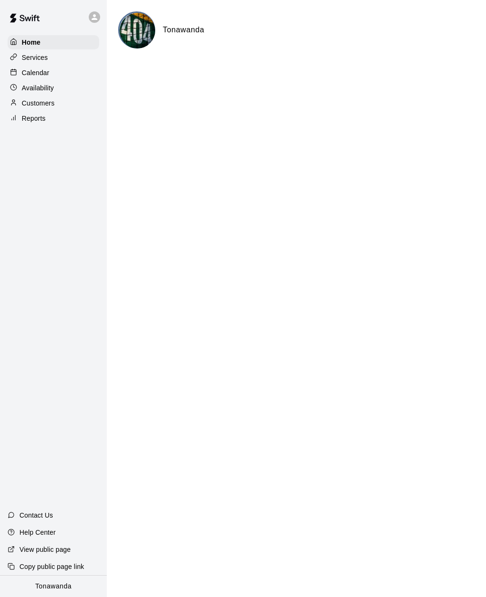
click at [29, 76] on p "Calendar" at bounding box center [36, 73] width 28 height 10
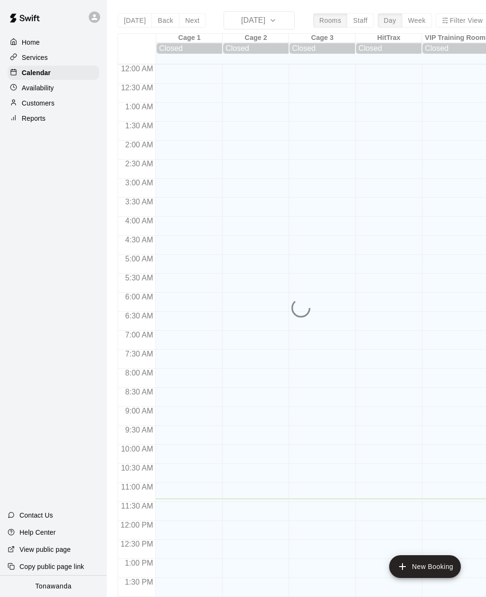
scroll to position [308, 0]
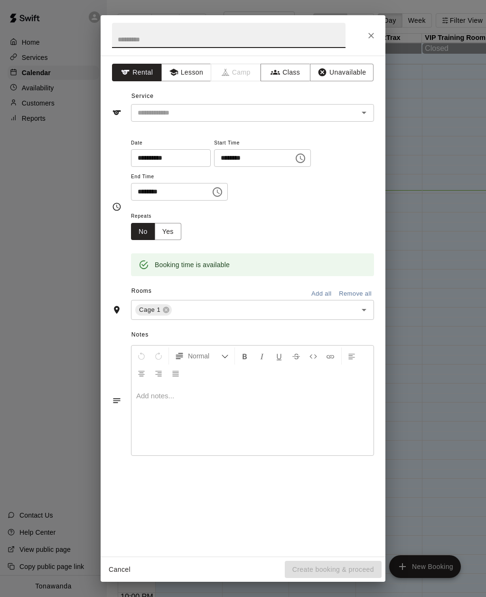
click at [180, 72] on button "Lesson" at bounding box center [187, 73] width 50 height 18
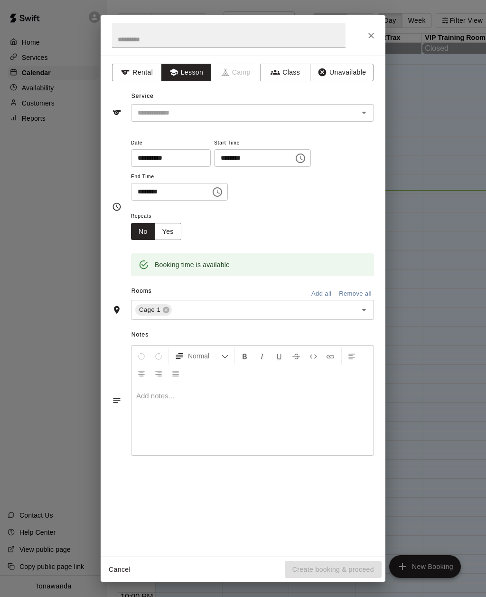
click at [158, 116] on input "text" at bounding box center [239, 113] width 210 height 12
click at [149, 129] on li "1 Hr. Private Lesson" at bounding box center [252, 133] width 243 height 16
type input "**********"
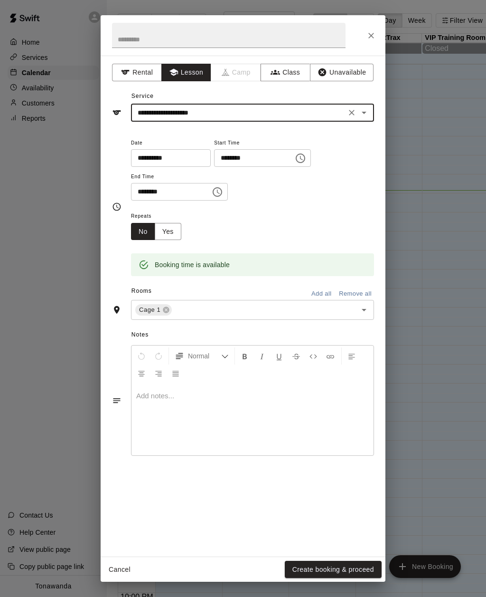
click at [114, 140] on div "**********" at bounding box center [243, 207] width 262 height 140
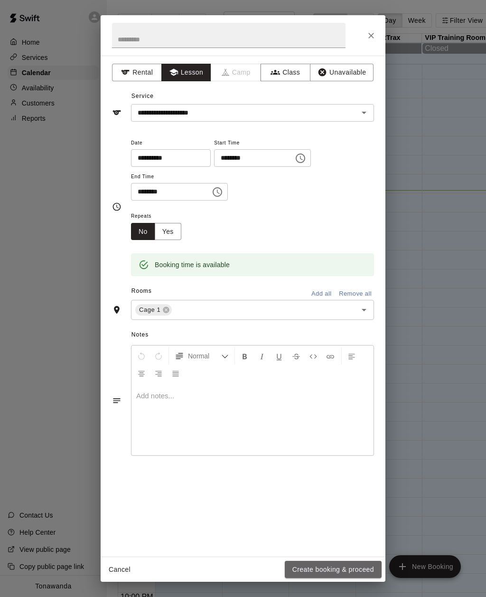
click at [305, 569] on button "Create booking & proceed" at bounding box center [333, 570] width 97 height 18
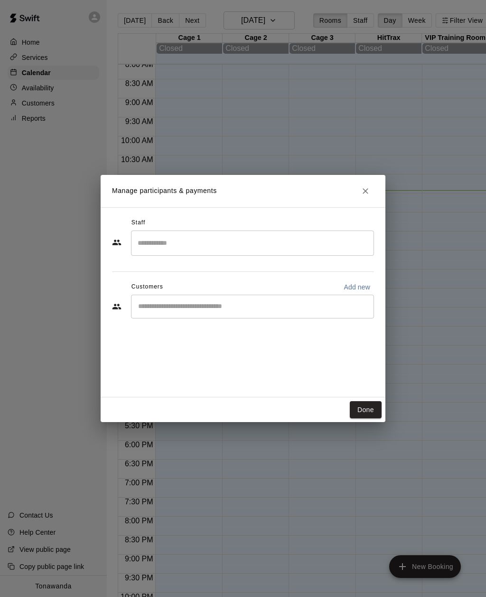
click at [151, 309] on input "Start typing to search customers..." at bounding box center [252, 307] width 235 height 10
type input "******"
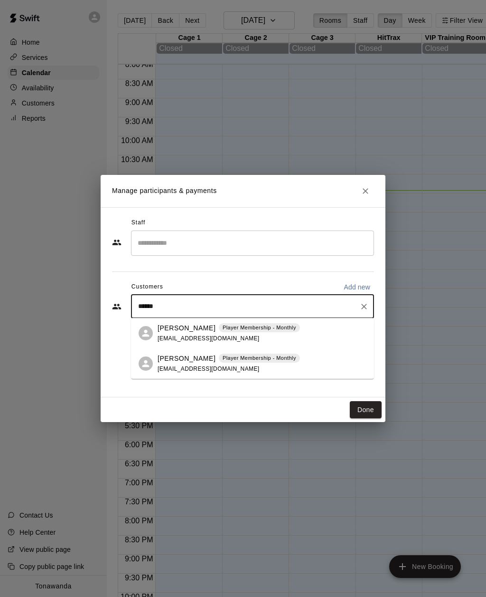
click at [168, 363] on p "[PERSON_NAME]" at bounding box center [187, 358] width 58 height 10
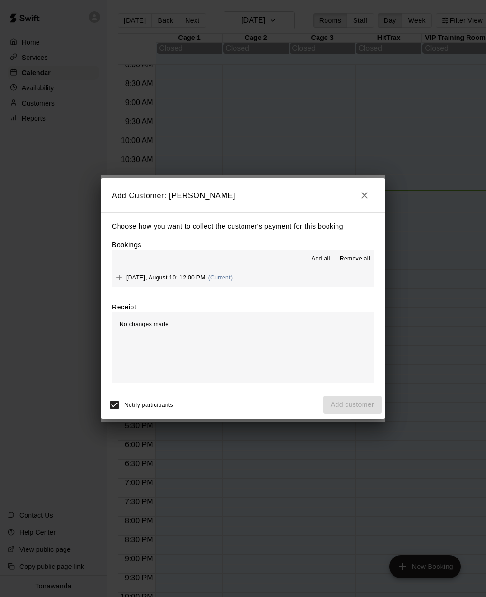
click at [122, 276] on icon "Add" at bounding box center [119, 278] width 10 height 10
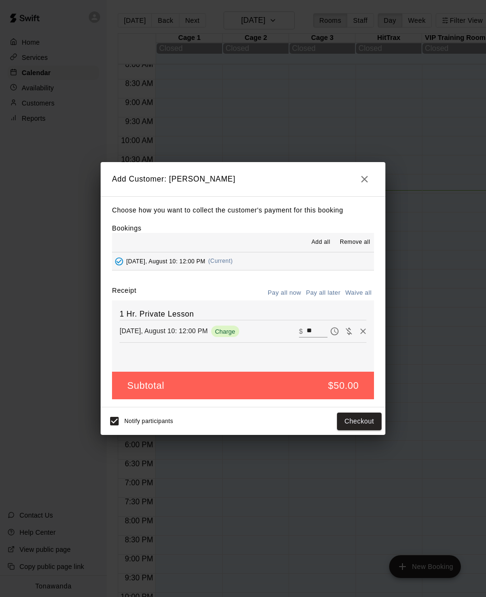
click at [319, 288] on button "Pay all later" at bounding box center [323, 293] width 39 height 15
click at [340, 417] on button "Add customer" at bounding box center [353, 421] width 58 height 18
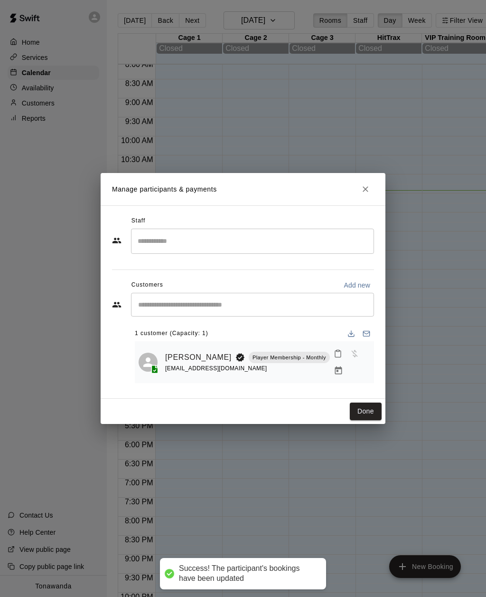
click at [144, 244] on input "Search staff" at bounding box center [252, 241] width 235 height 17
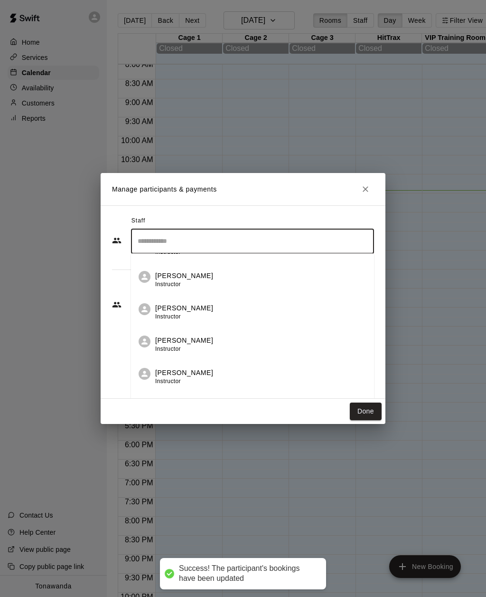
scroll to position [90, 0]
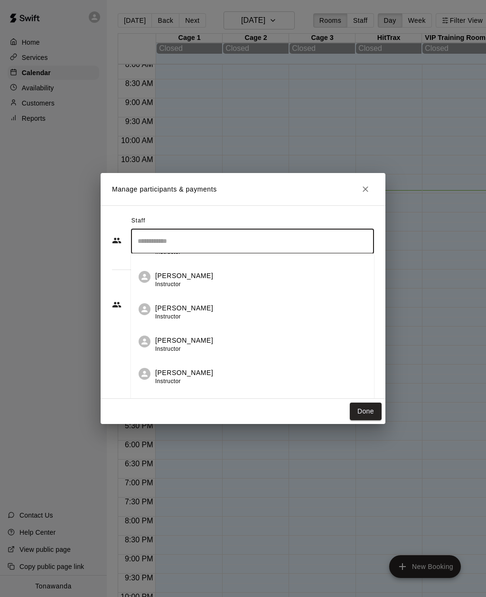
click at [167, 344] on p "[PERSON_NAME]" at bounding box center [184, 340] width 58 height 10
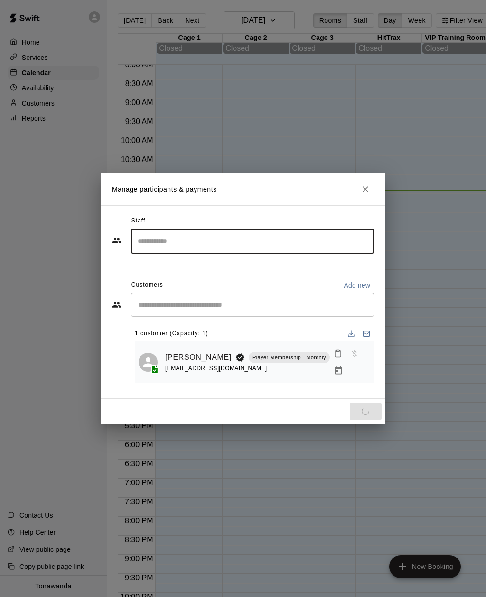
click at [110, 325] on div "Staff ​ Customers Add new ​ 1 customer (Capacity: 1) [PERSON_NAME] Player Membe…" at bounding box center [243, 301] width 285 height 193
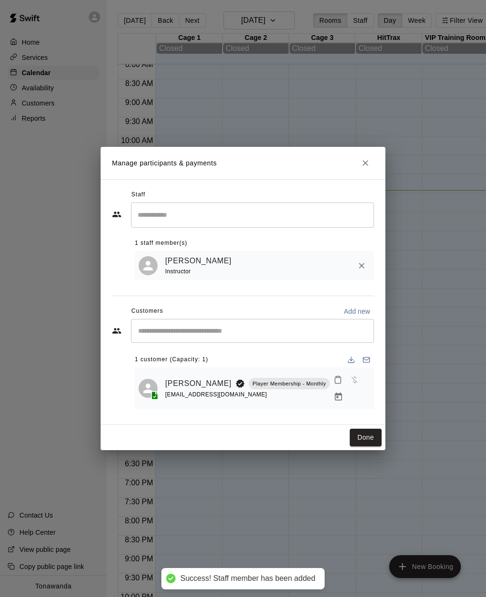
click at [362, 431] on button "Done" at bounding box center [366, 438] width 32 height 18
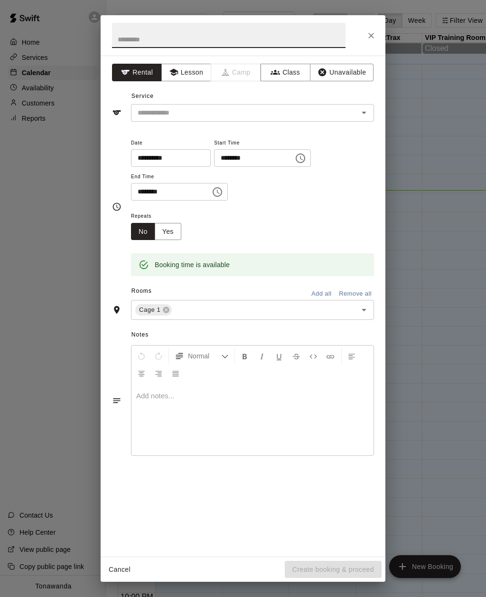
click at [185, 72] on button "Lesson" at bounding box center [187, 73] width 50 height 18
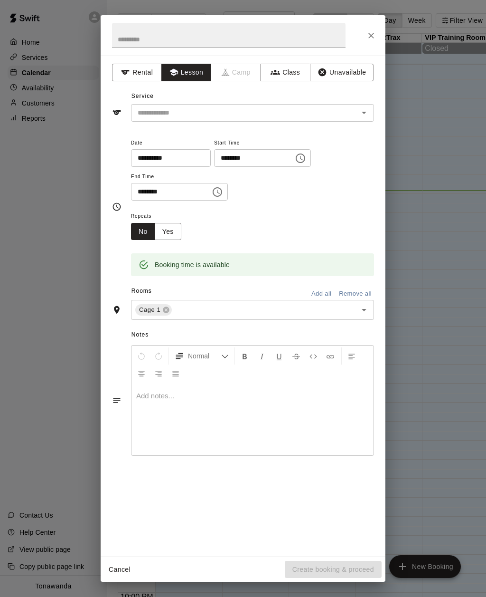
click at [161, 117] on input "text" at bounding box center [239, 113] width 210 height 12
click at [151, 133] on li "1 Hr. Private Lesson" at bounding box center [252, 133] width 243 height 16
type input "**********"
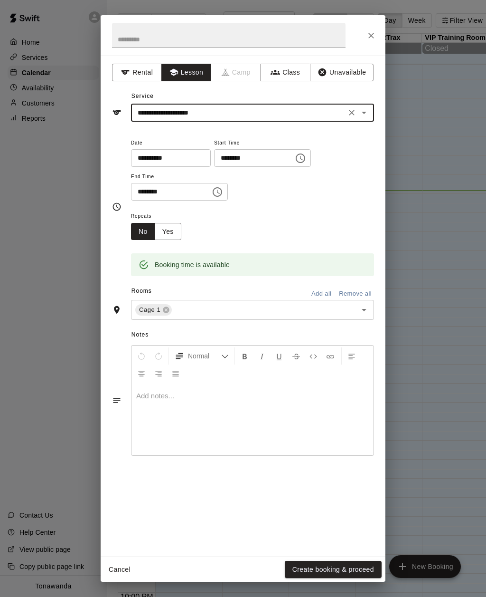
click at [113, 142] on div "**********" at bounding box center [243, 207] width 262 height 140
click at [303, 571] on button "Create booking & proceed" at bounding box center [333, 570] width 97 height 18
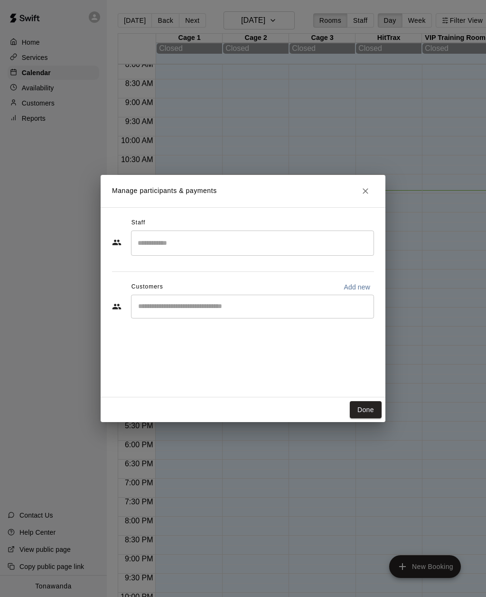
click at [148, 302] on input "Start typing to search customers..." at bounding box center [252, 307] width 235 height 10
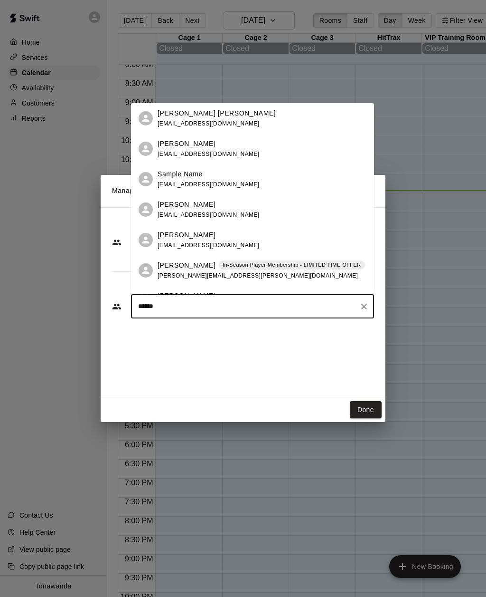
type input "*******"
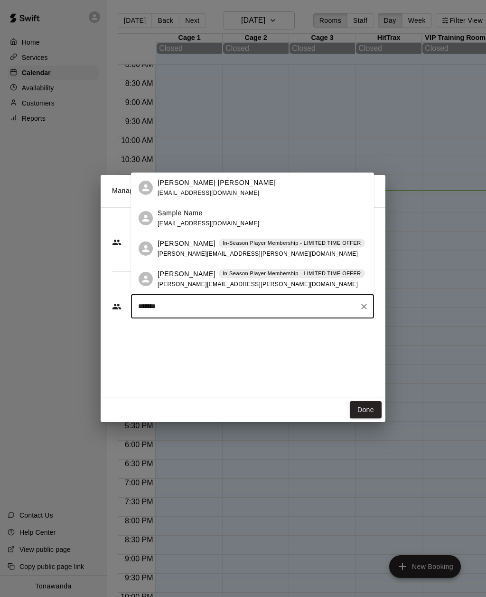
click at [173, 276] on p "[PERSON_NAME]" at bounding box center [187, 274] width 58 height 10
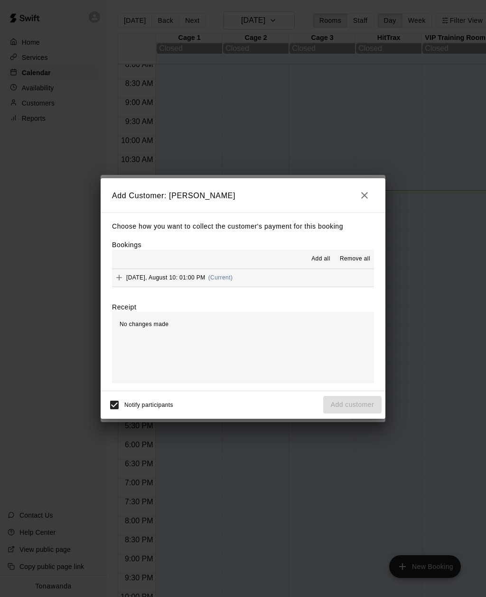
click at [122, 280] on icon "Add" at bounding box center [119, 278] width 10 height 10
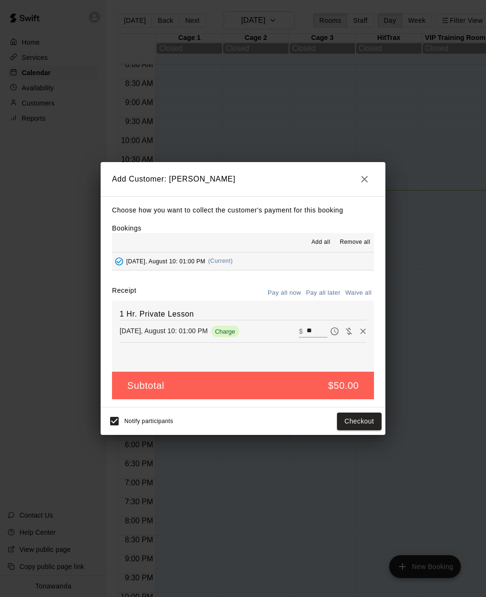
click at [358, 295] on button "Waive all" at bounding box center [358, 293] width 31 height 15
type input "*"
click at [338, 418] on button "Add customer" at bounding box center [353, 421] width 58 height 18
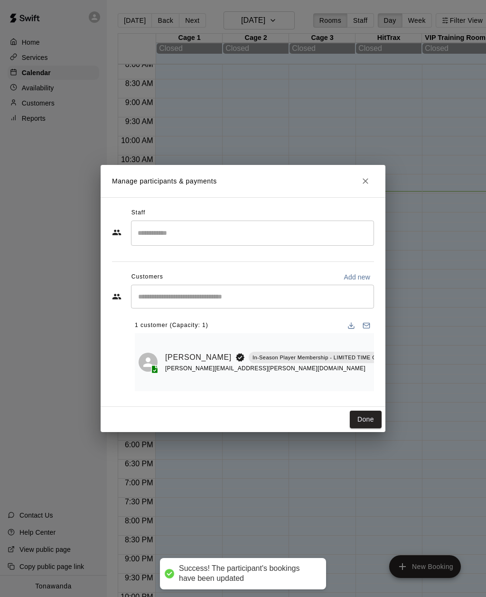
click at [146, 233] on input "Search staff" at bounding box center [252, 233] width 235 height 17
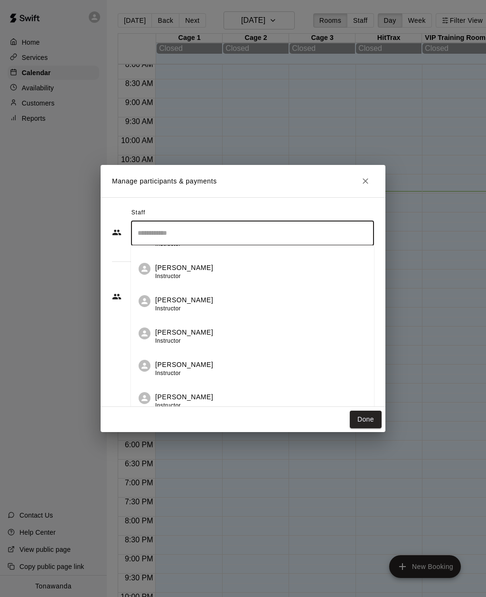
click at [166, 334] on p "[PERSON_NAME]" at bounding box center [184, 332] width 58 height 10
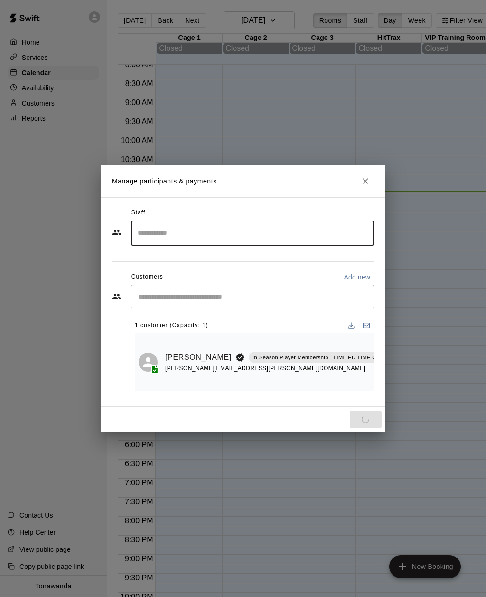
click at [110, 319] on div "Staff ​ Customers Add new ​ 1 customer (Capacity: 1) [PERSON_NAME] In-Season Pl…" at bounding box center [243, 302] width 285 height 210
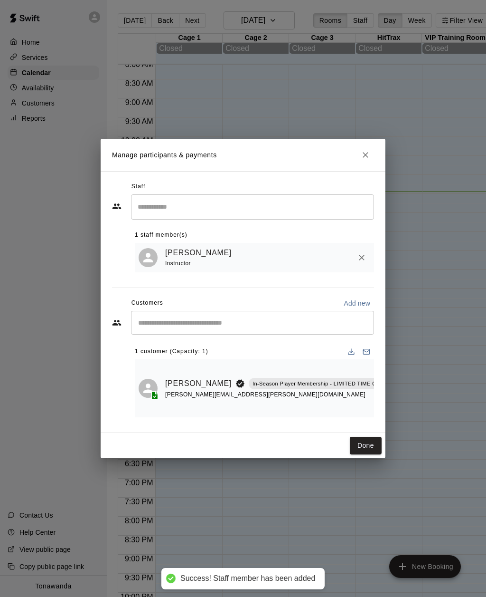
click at [367, 445] on button "Done" at bounding box center [366, 446] width 32 height 18
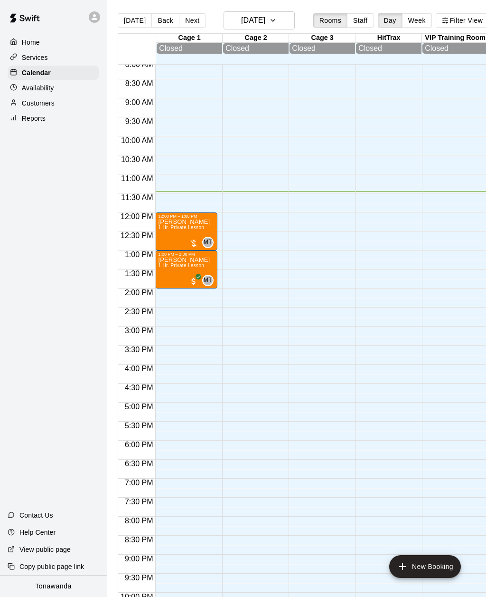
click at [27, 73] on p "Calendar" at bounding box center [36, 73] width 29 height 10
click at [266, 26] on h6 "[DATE]" at bounding box center [253, 20] width 24 height 13
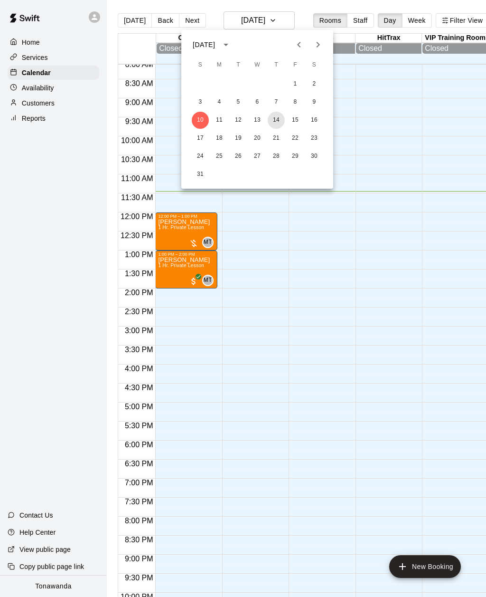
click at [276, 123] on button "14" at bounding box center [276, 120] width 17 height 17
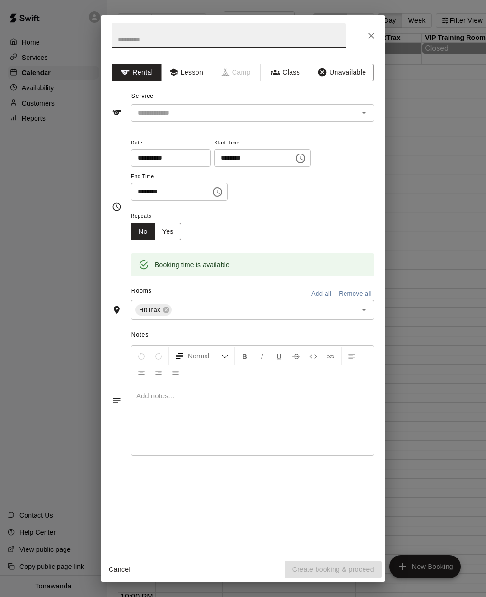
click at [185, 70] on button "Lesson" at bounding box center [187, 73] width 50 height 18
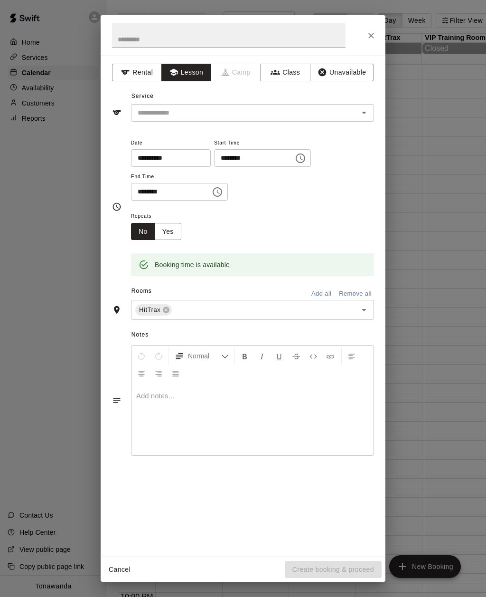
click at [157, 110] on input "text" at bounding box center [239, 113] width 210 height 12
click at [155, 133] on li "1 Hr. Private Lesson" at bounding box center [252, 133] width 243 height 16
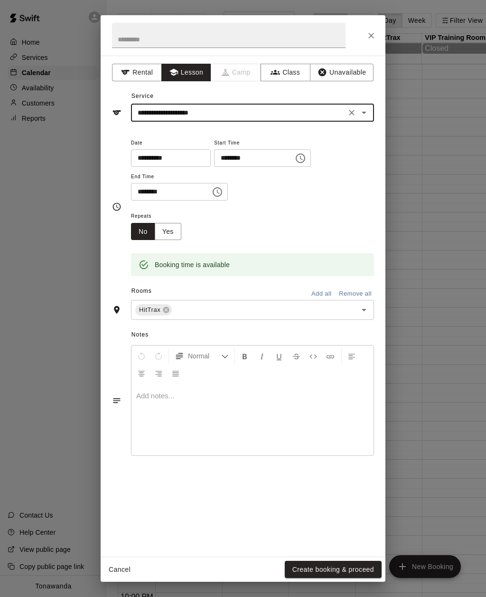
type input "**********"
click at [113, 155] on div "**********" at bounding box center [243, 207] width 262 height 140
click at [312, 568] on button "Create booking & proceed" at bounding box center [333, 570] width 97 height 18
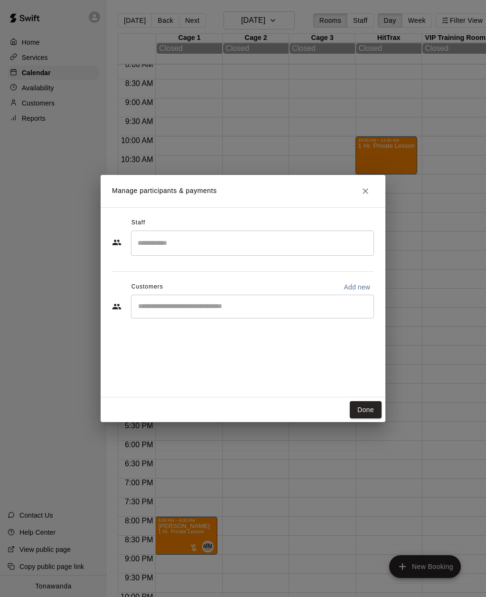
click at [146, 307] on input "Start typing to search customers..." at bounding box center [252, 307] width 235 height 10
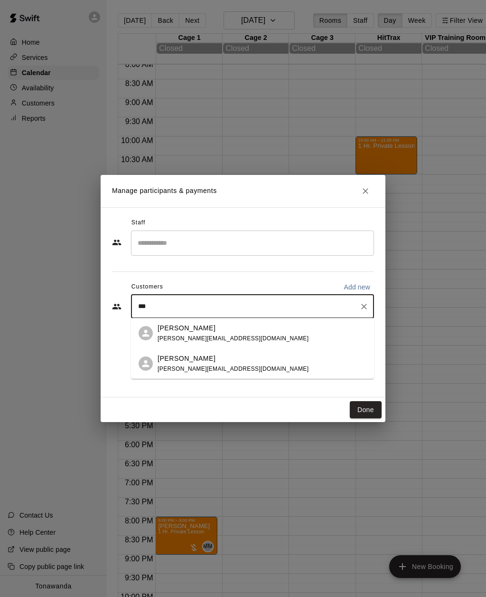
type input "****"
click at [171, 364] on div "[PERSON_NAME] [PERSON_NAME][EMAIL_ADDRESS][DOMAIN_NAME]" at bounding box center [233, 363] width 151 height 20
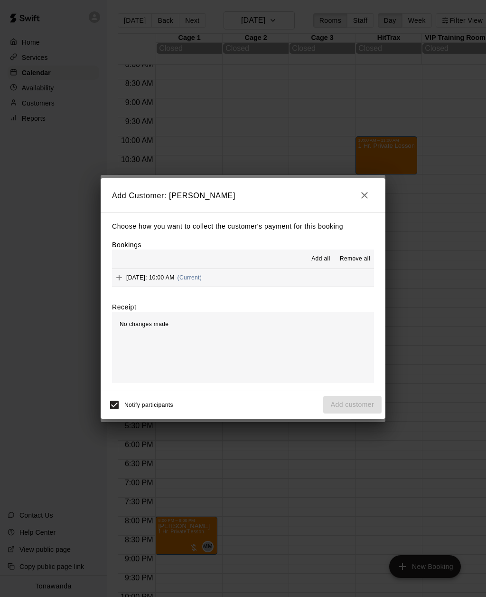
click at [120, 279] on icon "Add" at bounding box center [119, 278] width 10 height 10
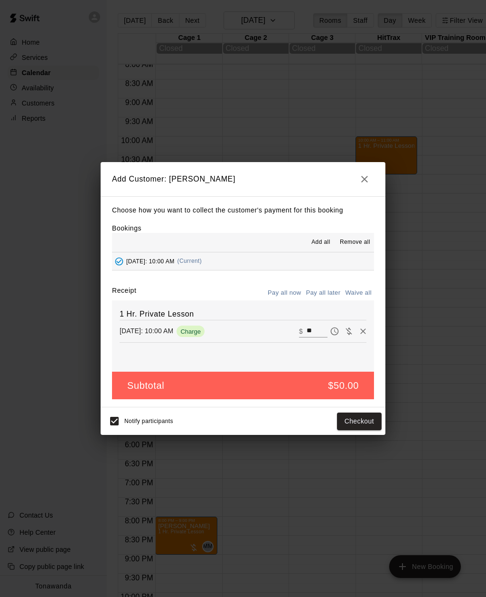
click at [321, 290] on button "Pay all later" at bounding box center [323, 293] width 39 height 15
click at [342, 419] on button "Add customer" at bounding box center [353, 421] width 58 height 18
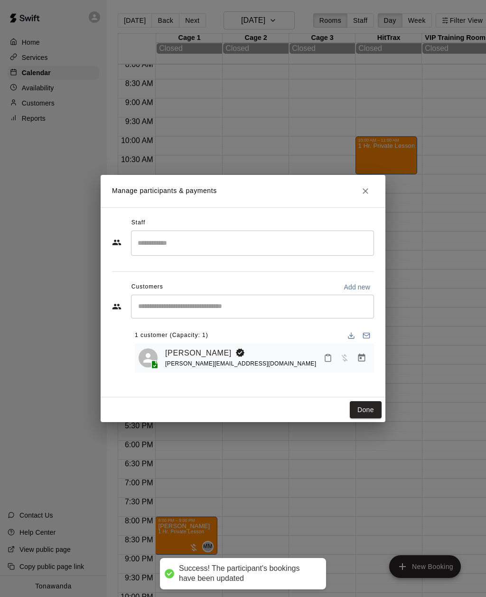
click at [150, 243] on input "Search staff" at bounding box center [252, 243] width 235 height 17
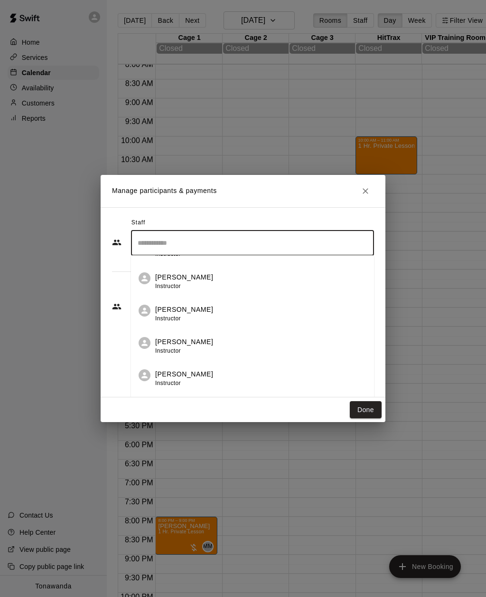
click at [165, 344] on p "[PERSON_NAME]" at bounding box center [184, 342] width 58 height 10
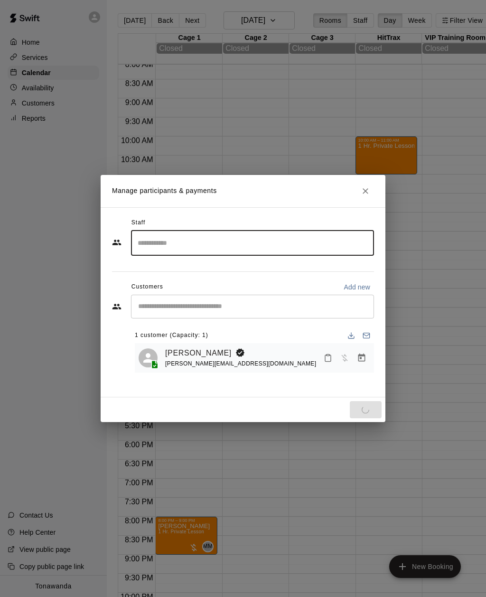
click at [112, 329] on div "Staff ​ Customers Add new ​ 1 customer (Capacity: 1) [PERSON_NAME] [PERSON_NAME…" at bounding box center [243, 302] width 285 height 190
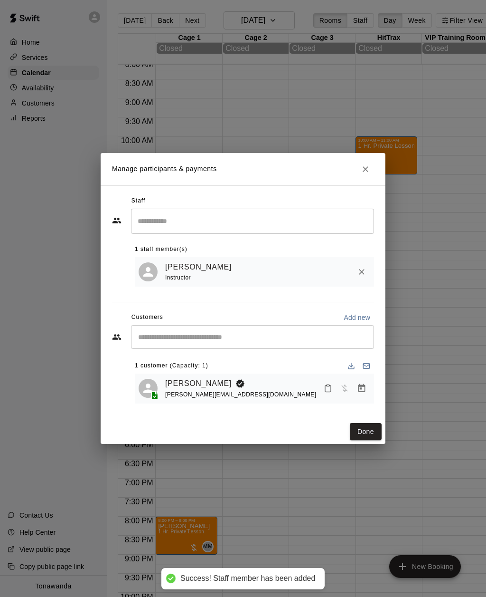
click at [366, 430] on button "Done" at bounding box center [366, 432] width 32 height 18
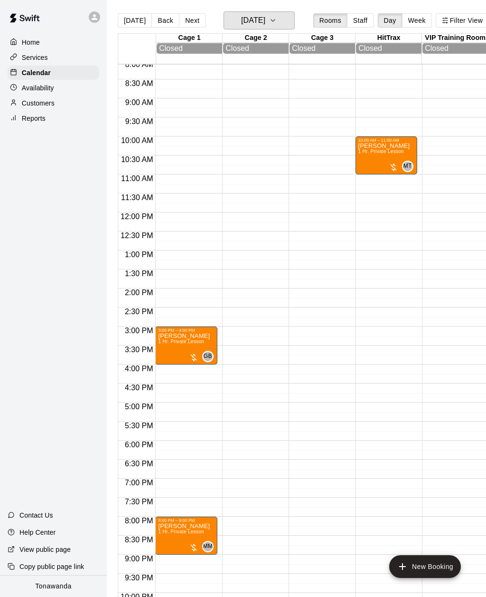
click at [262, 20] on h6 "[DATE]" at bounding box center [253, 20] width 24 height 13
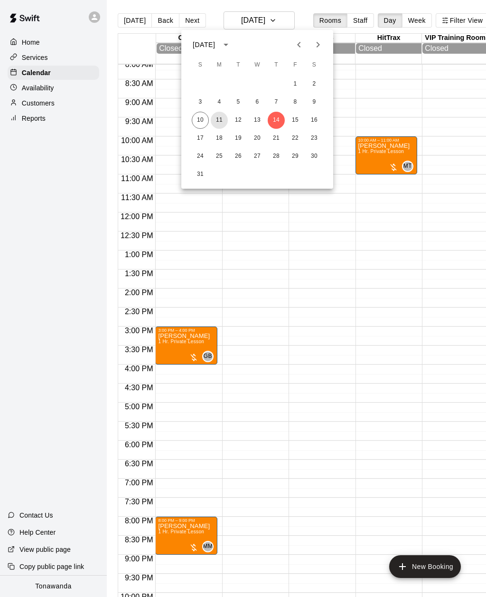
click at [219, 120] on button "11" at bounding box center [219, 120] width 17 height 17
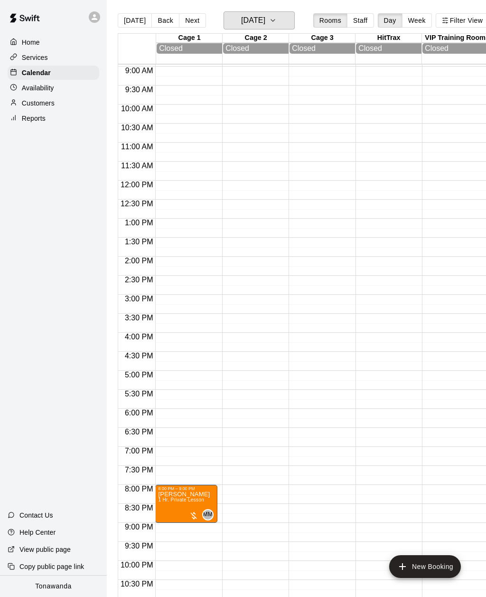
scroll to position [339, 0]
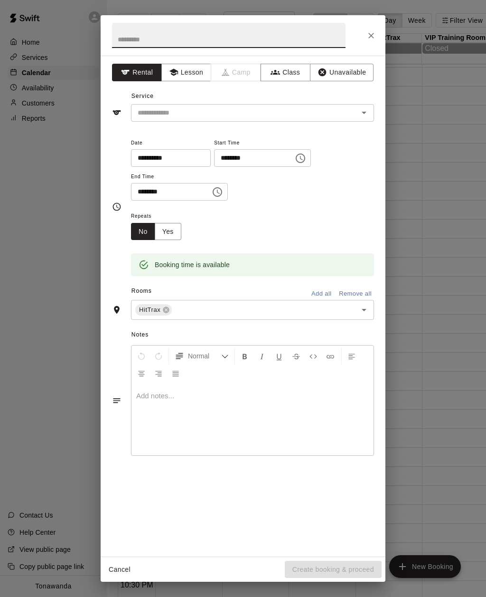
click at [188, 71] on button "Lesson" at bounding box center [187, 73] width 50 height 18
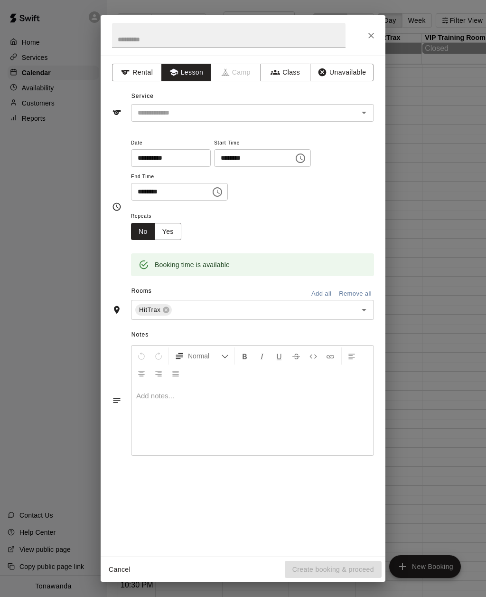
click at [150, 108] on input "text" at bounding box center [239, 113] width 210 height 12
click at [154, 131] on li "1 Hr. Private Lesson" at bounding box center [252, 133] width 243 height 16
type input "**********"
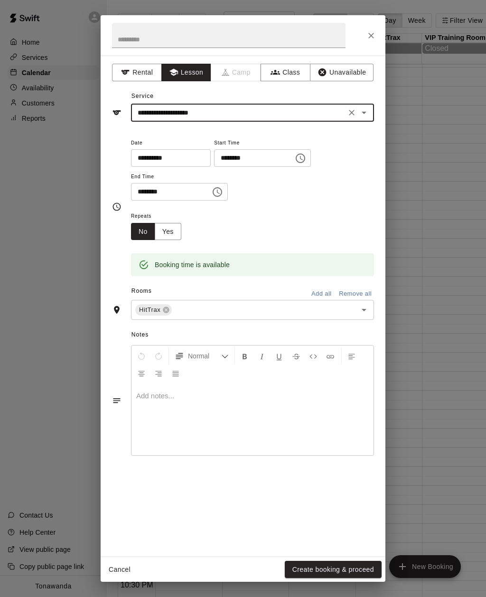
click at [111, 138] on div "**********" at bounding box center [243, 306] width 285 height 501
click at [307, 569] on button "Create booking & proceed" at bounding box center [333, 570] width 97 height 18
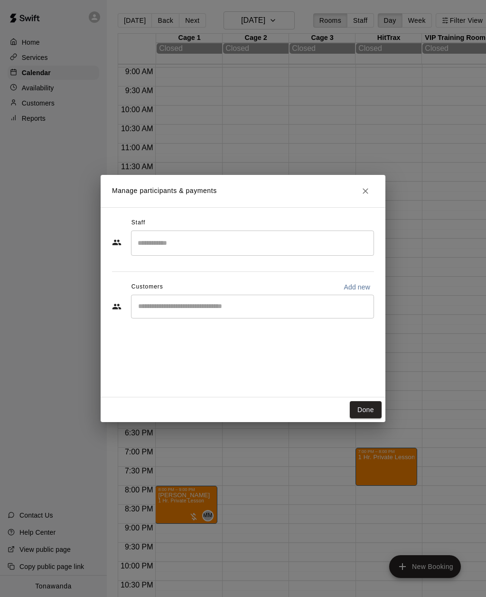
click at [147, 307] on input "Start typing to search customers..." at bounding box center [252, 307] width 235 height 10
type input "*******"
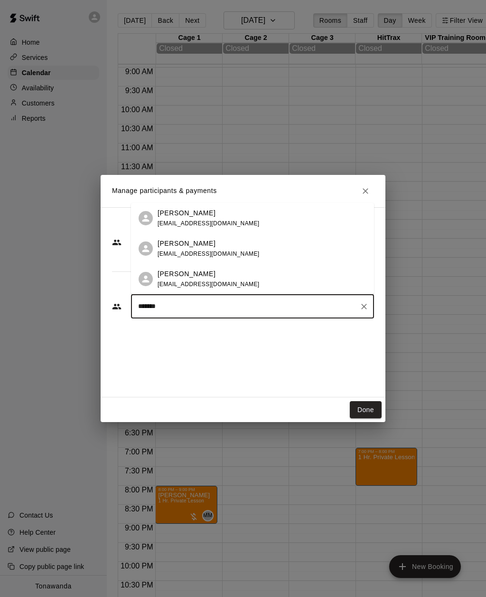
click at [175, 279] on div "[PERSON_NAME] [PERSON_NAME][EMAIL_ADDRESS][DOMAIN_NAME]" at bounding box center [209, 279] width 102 height 20
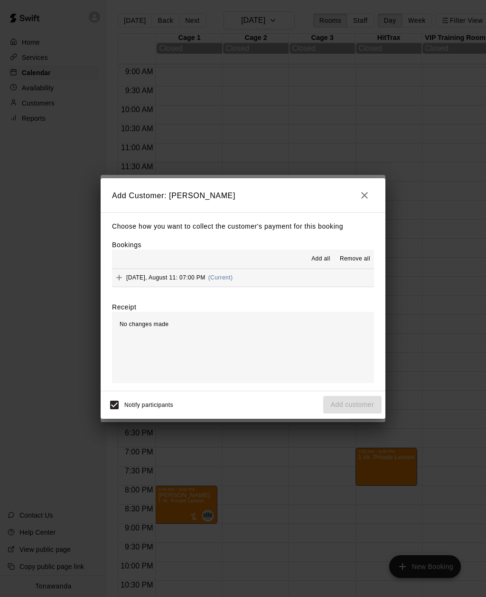
click at [124, 279] on button "Add" at bounding box center [119, 277] width 14 height 14
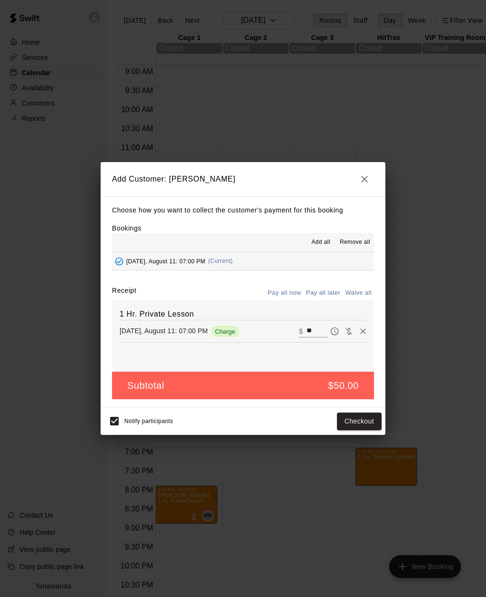
click at [317, 293] on button "Pay all later" at bounding box center [323, 293] width 39 height 15
click at [341, 419] on button "Add customer" at bounding box center [353, 421] width 58 height 18
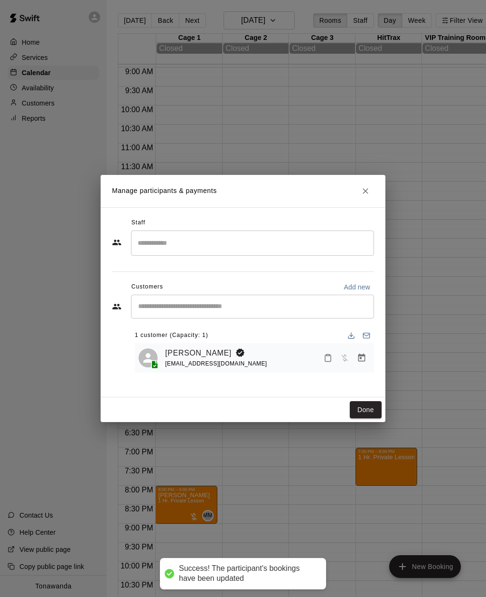
click at [150, 243] on input "Search staff" at bounding box center [252, 243] width 235 height 17
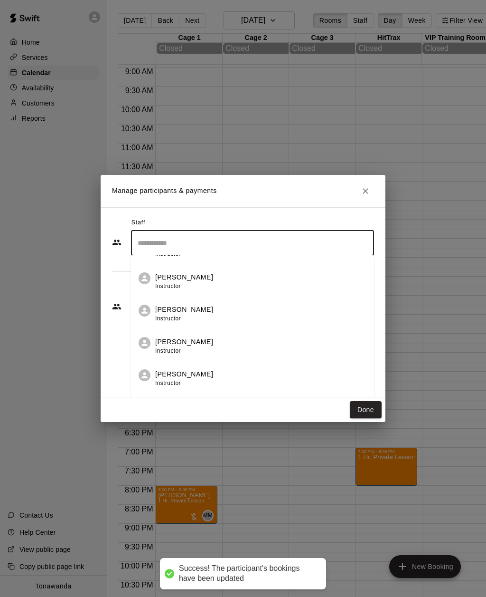
scroll to position [90, 0]
click at [166, 346] on div "[PERSON_NAME] Instructor" at bounding box center [184, 346] width 58 height 19
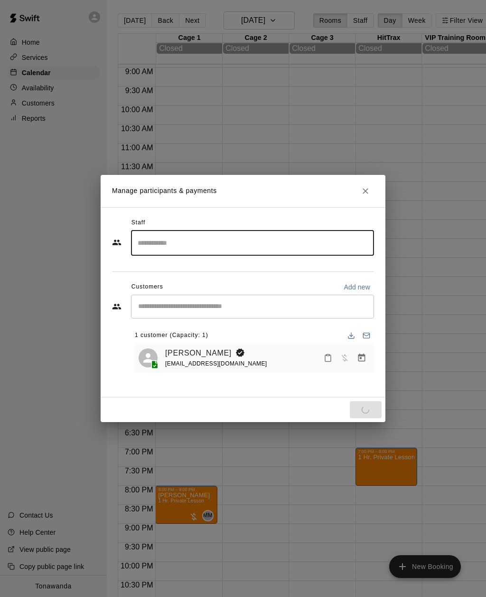
click at [110, 330] on div "Staff ​ Customers Add new ​ 1 customer (Capacity: 1) [PERSON_NAME] [PERSON_NAME…" at bounding box center [243, 302] width 285 height 190
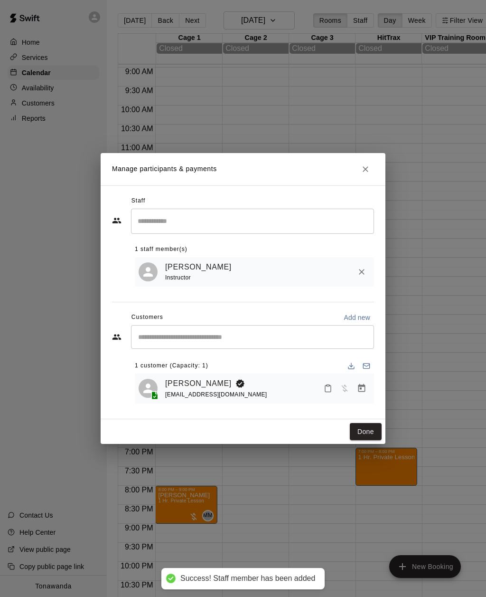
click at [364, 431] on button "Done" at bounding box center [366, 432] width 32 height 18
